Goal: Register for event/course

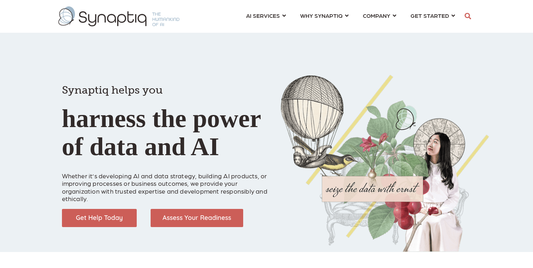
scroll to position [0, 3]
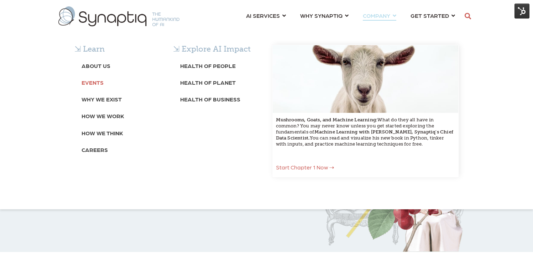
click at [98, 83] on b "Events" at bounding box center [93, 82] width 22 height 7
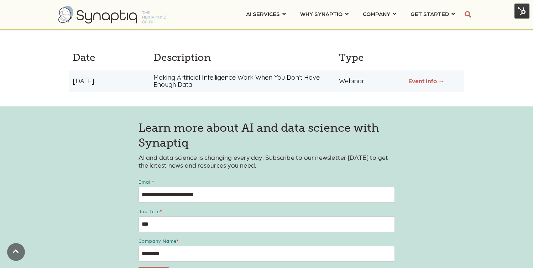
scroll to position [219, 0]
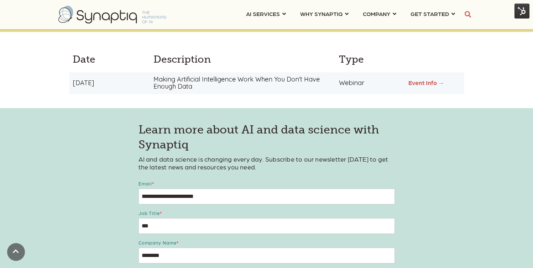
click at [420, 82] on link "Event Info →" at bounding box center [427, 82] width 36 height 7
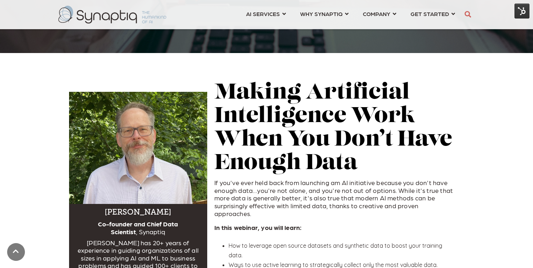
scroll to position [231, 0]
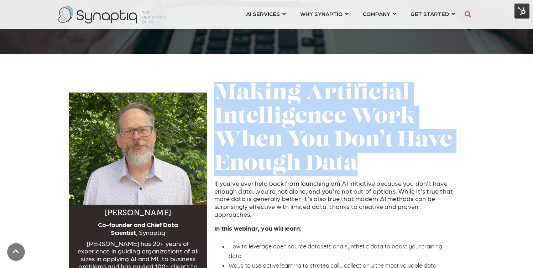
drag, startPoint x: 219, startPoint y: 92, endPoint x: 386, endPoint y: 163, distance: 182.4
click at [386, 163] on h2 "Making Artificial Intelligence Work When You Don’t Have Enough Data" at bounding box center [335, 129] width 243 height 94
copy h2 "Making Artificial Intelligence Work When You Don’t Have Enough Data"
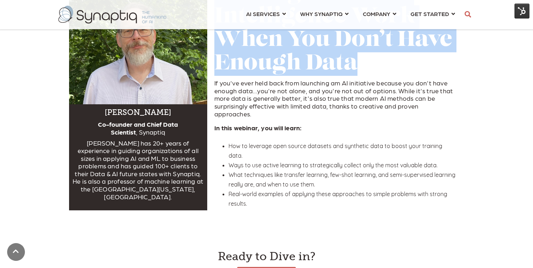
scroll to position [334, 0]
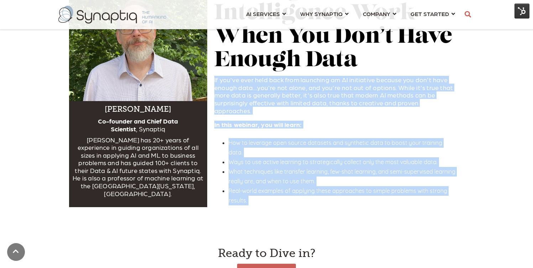
drag, startPoint x: 214, startPoint y: 81, endPoint x: 263, endPoint y: 207, distance: 134.7
click at [263, 207] on div "Making Artificial Intelligence Work When You Don’t Have Enough Data If you've e…" at bounding box center [335, 102] width 257 height 260
copy h5 "If you've ever held back from launching am AI initiative because you don't have…"
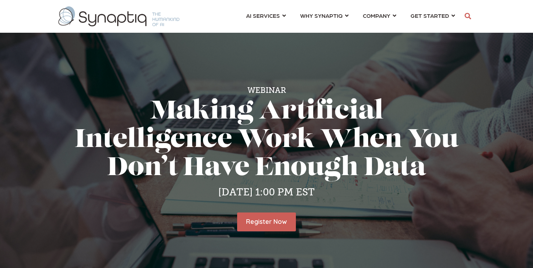
scroll to position [0, 3]
